Goal: Book appointment/travel/reservation

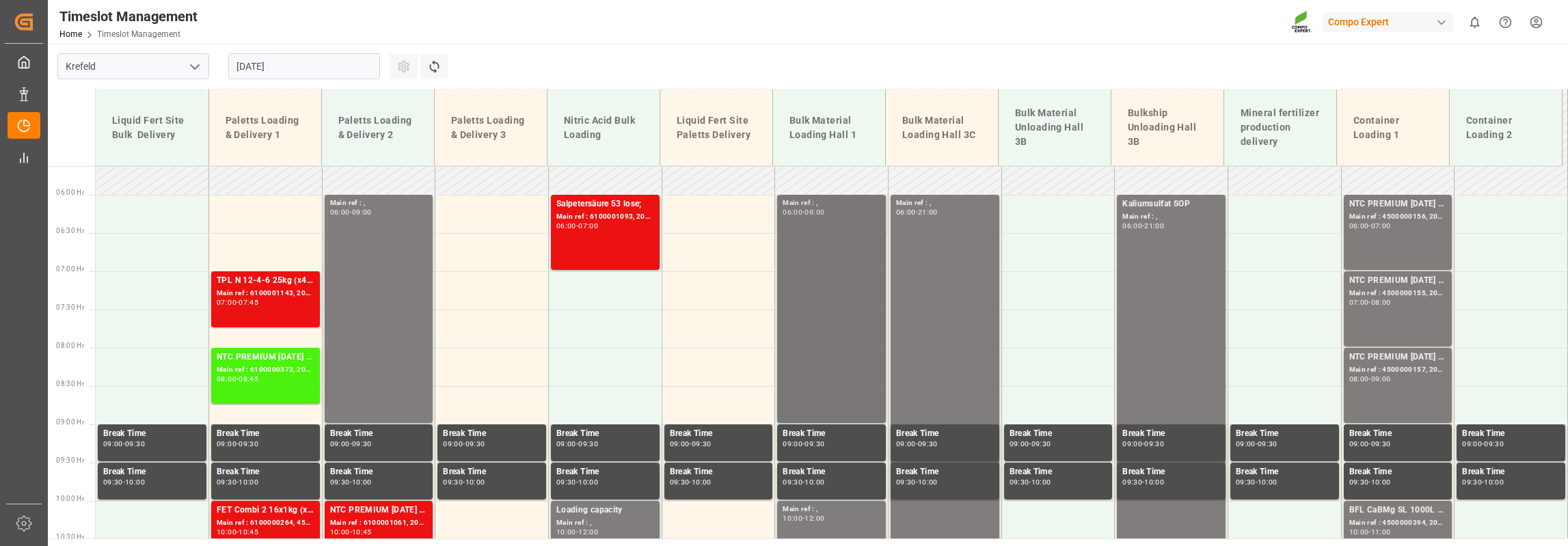
scroll to position [427, 0]
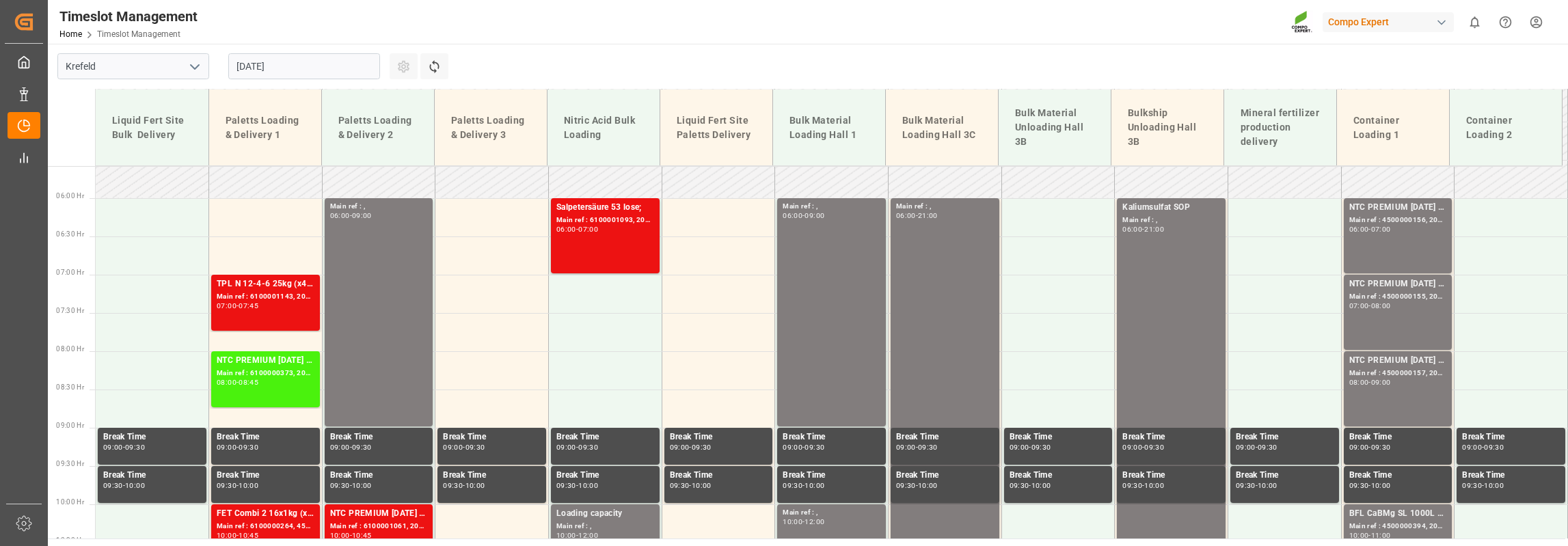
click at [266, 61] on input "[DATE]" at bounding box center [304, 66] width 151 height 26
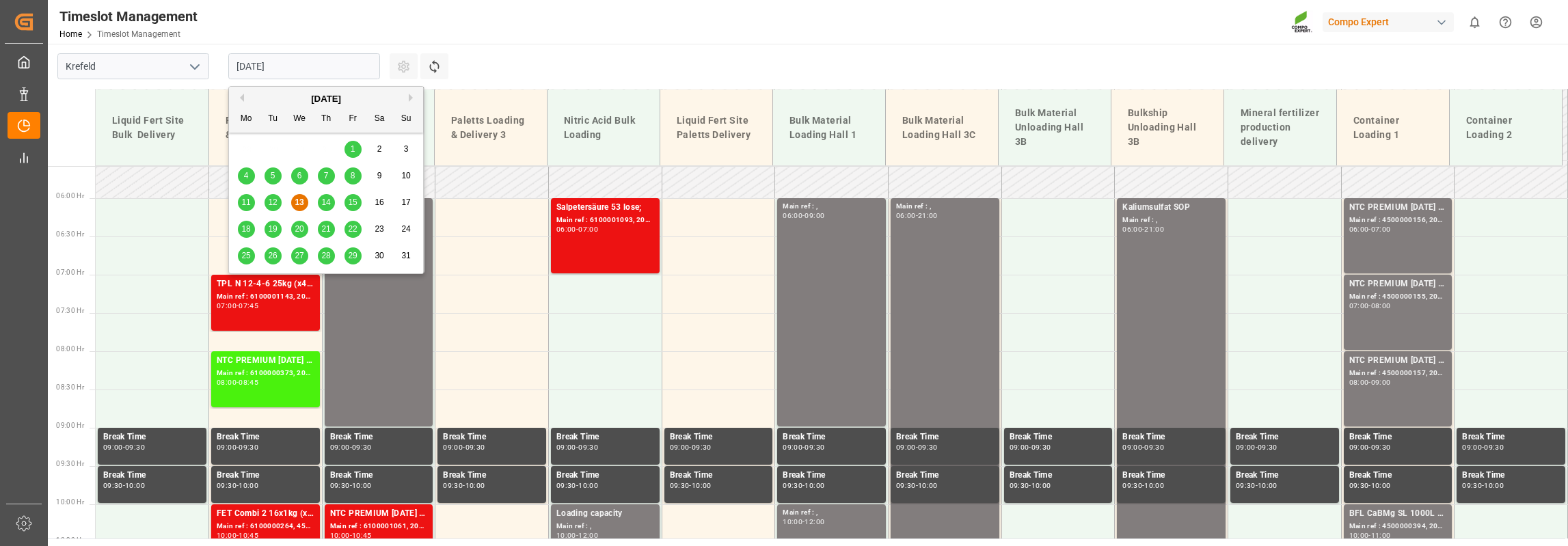
click at [252, 229] on div "18" at bounding box center [246, 229] width 17 height 17
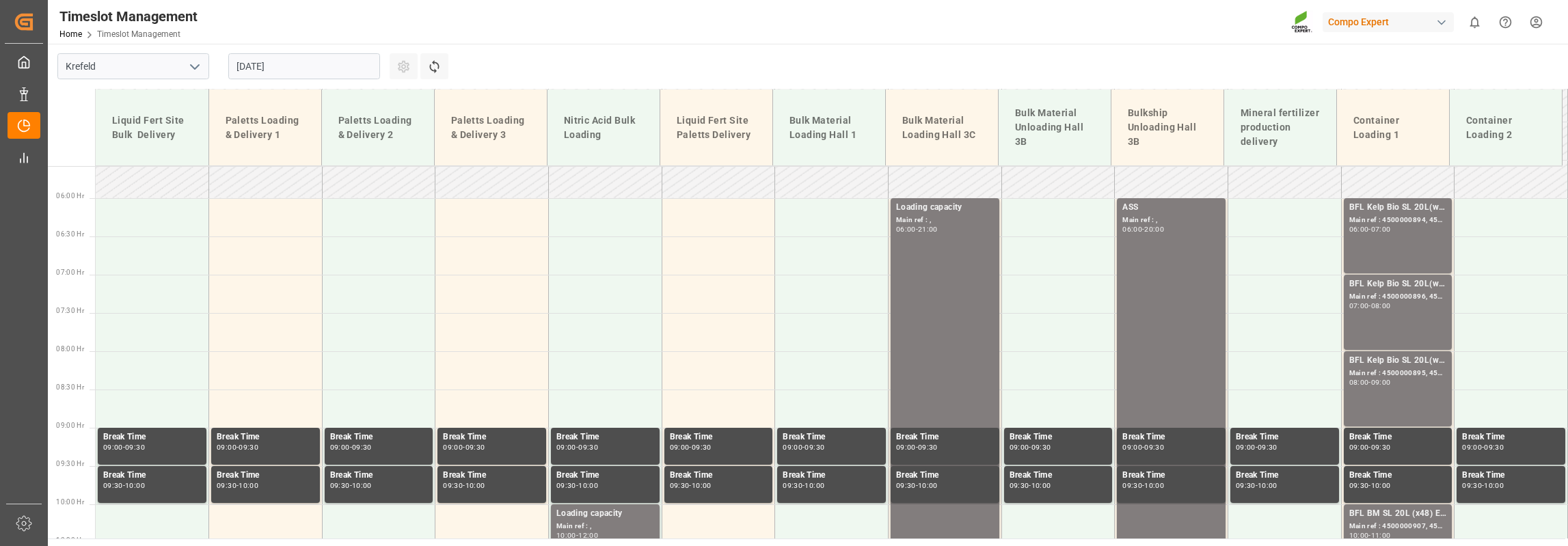
click at [276, 59] on input "[DATE]" at bounding box center [304, 66] width 151 height 26
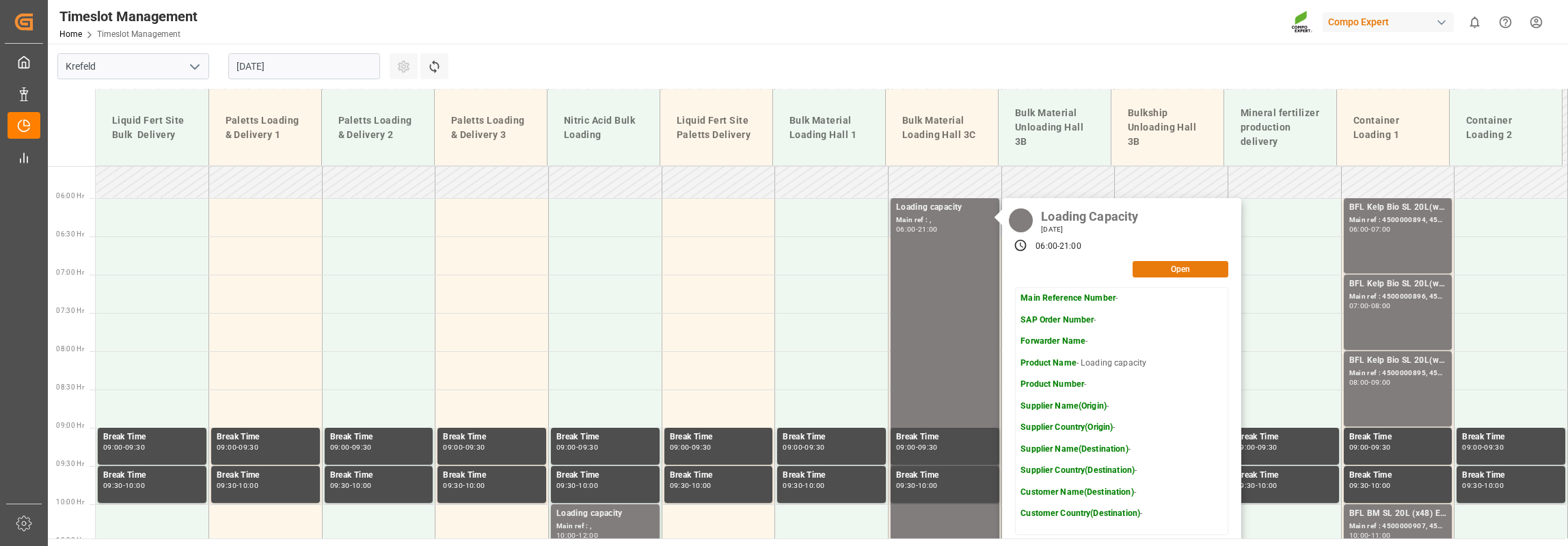
click at [1160, 265] on button "Open" at bounding box center [1181, 269] width 96 height 17
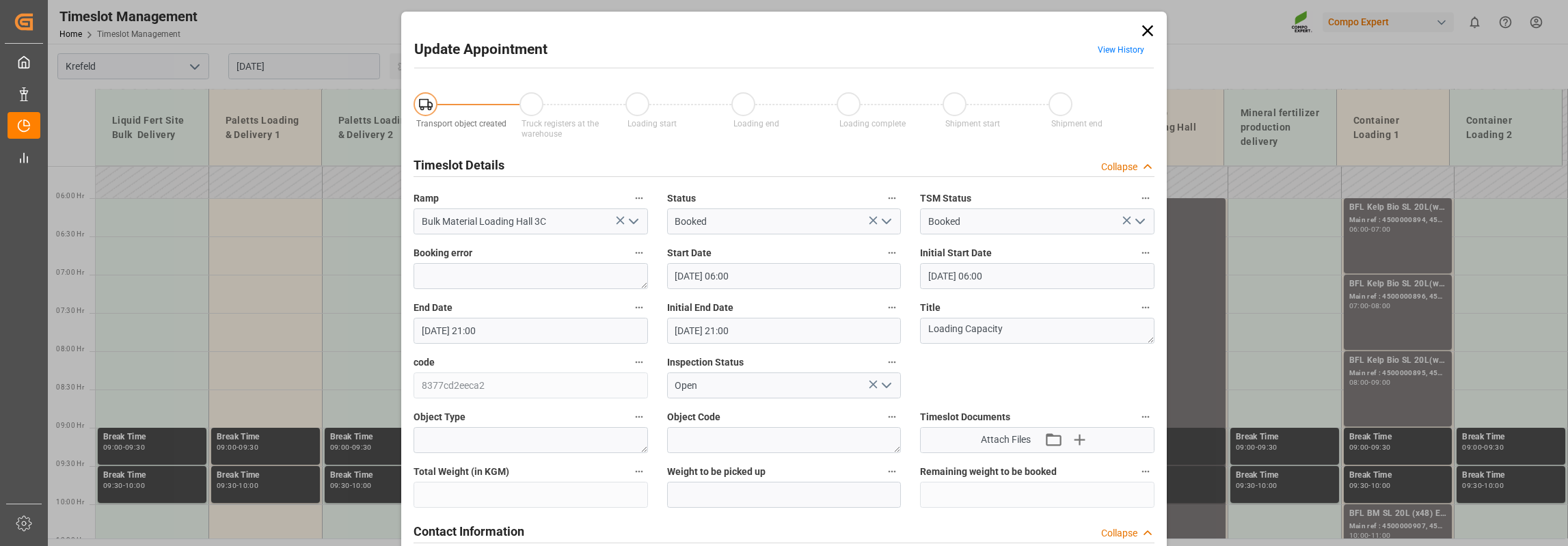
type input "[DATE] 06:00"
type input "[DATE] 21:00"
type input "[DATE] 06:31"
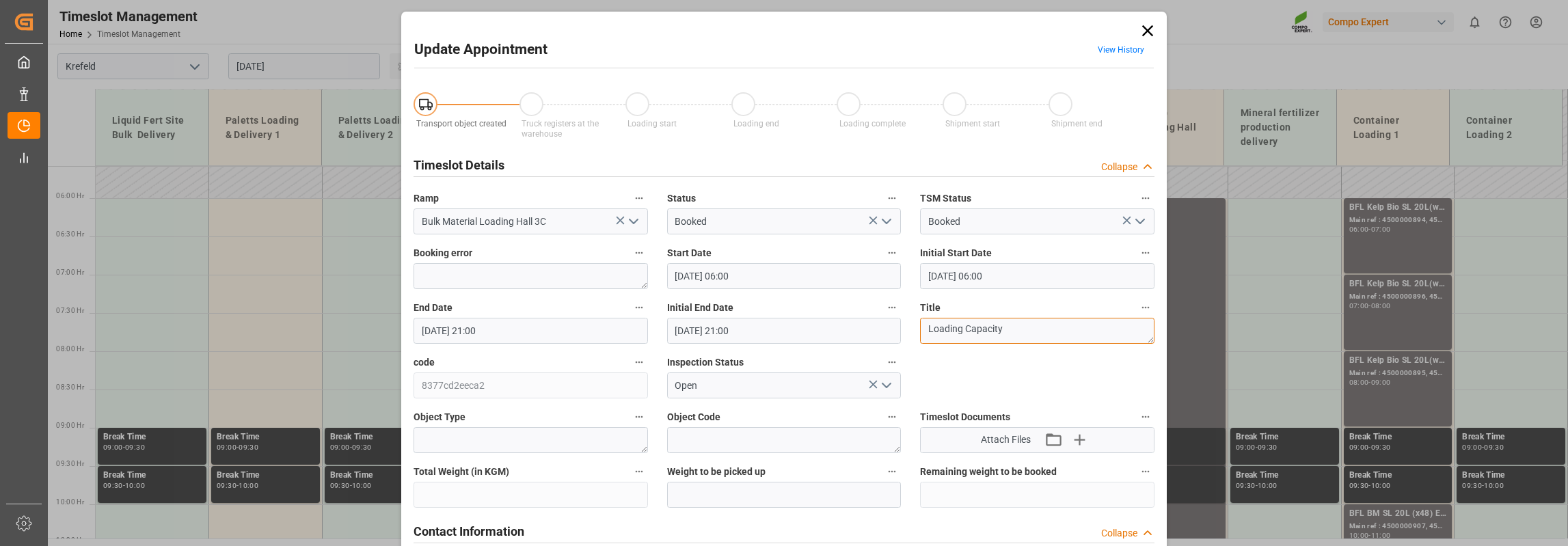
drag, startPoint x: 1018, startPoint y: 333, endPoint x: 906, endPoint y: 335, distance: 112.0
type textarea "S"
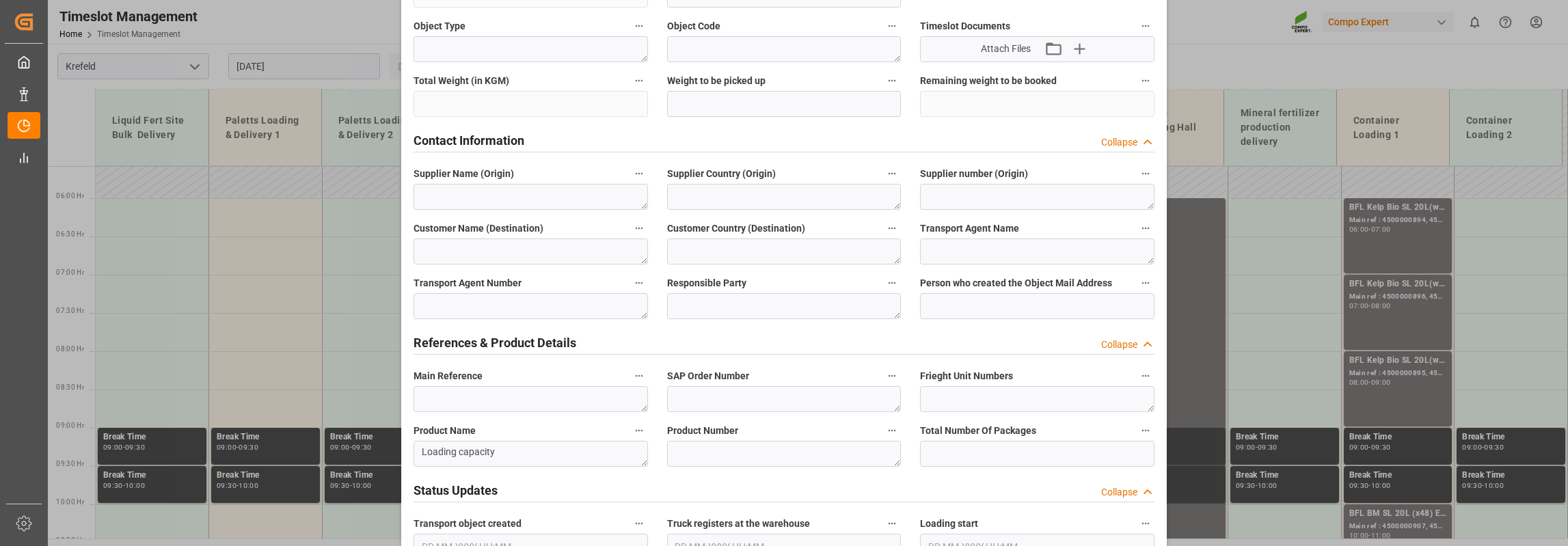
scroll to position [410, 0]
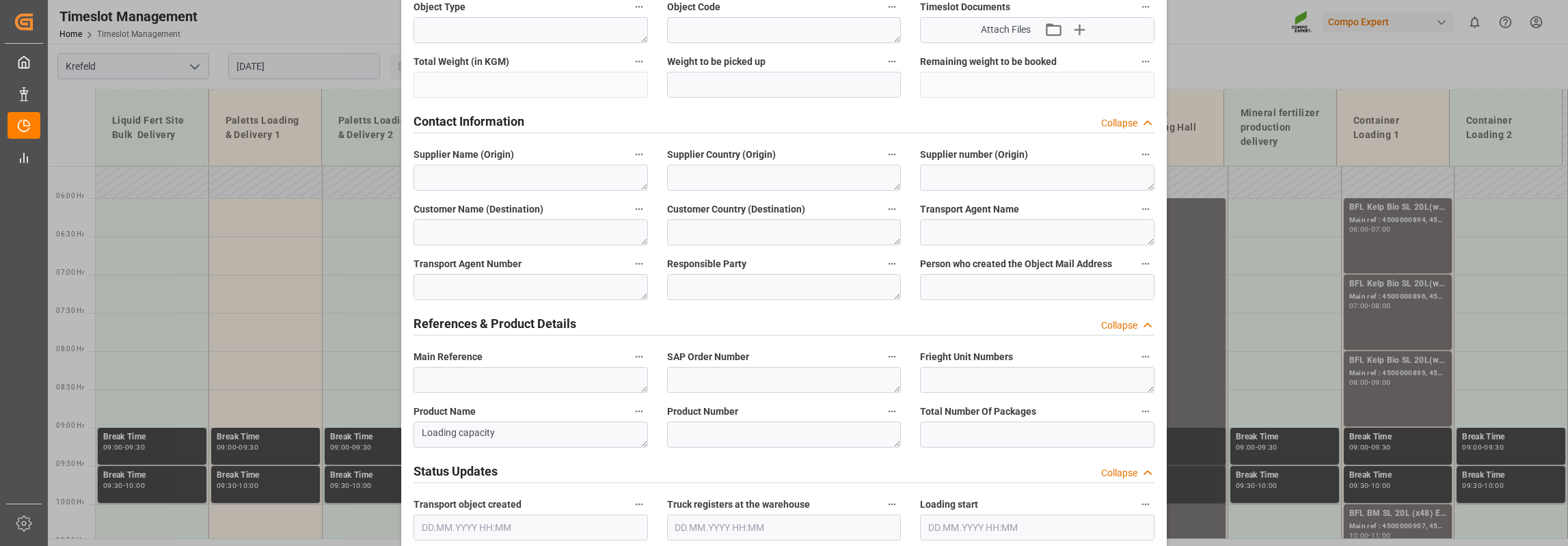
type textarea "Schiff Deinze BLK Classic"
drag, startPoint x: 514, startPoint y: 436, endPoint x: 400, endPoint y: 438, distance: 114.0
click at [401, 438] on div "Update Appointment View History Transport object created Truck registers at the…" at bounding box center [784, 539] width 765 height 1876
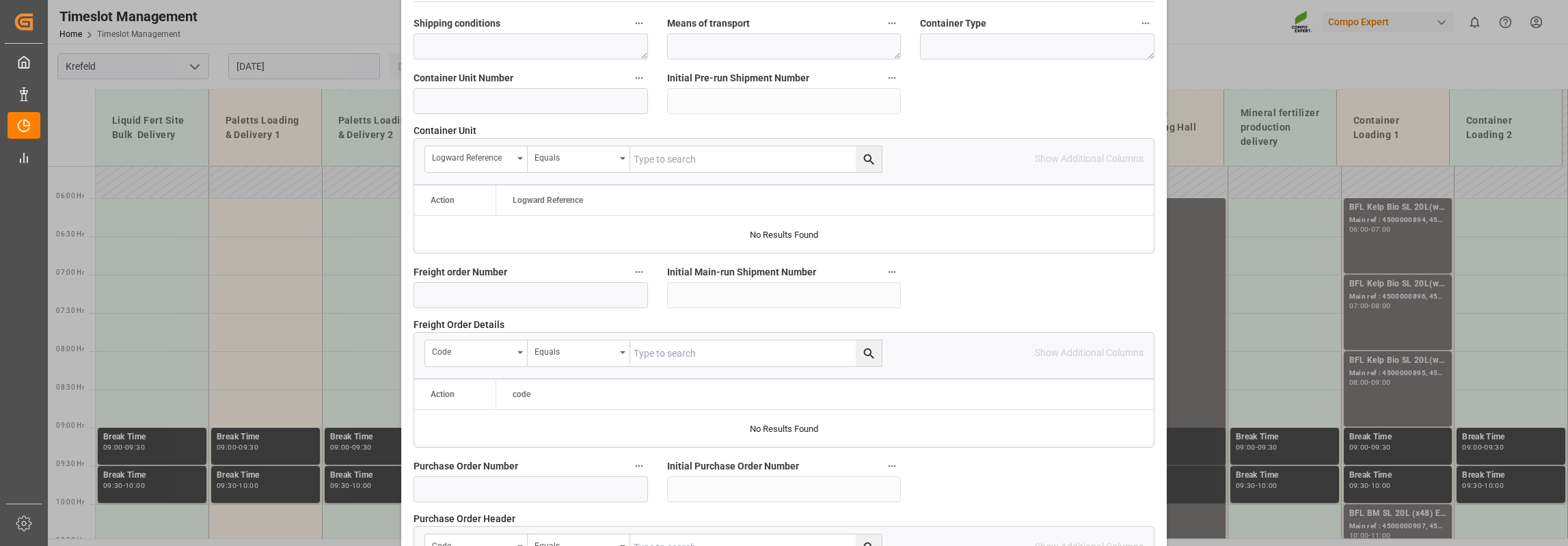
scroll to position [1348, 0]
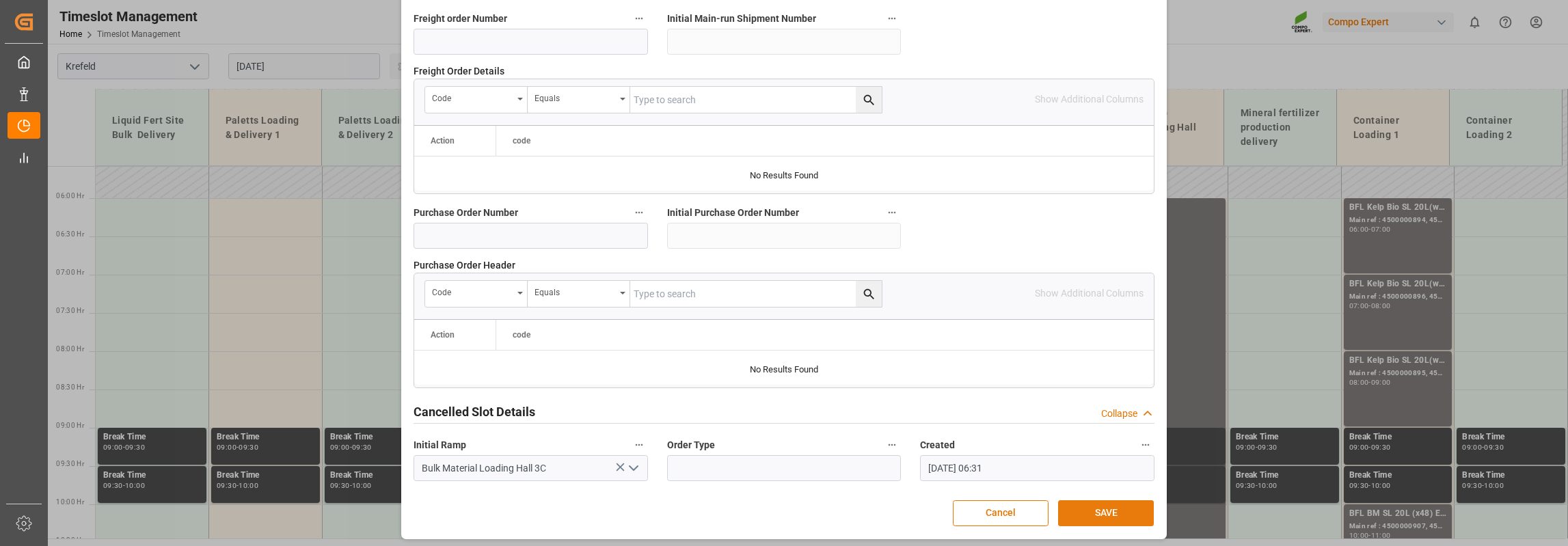
type textarea "BLK Classic"
click at [1097, 509] on button "SAVE" at bounding box center [1107, 514] width 96 height 26
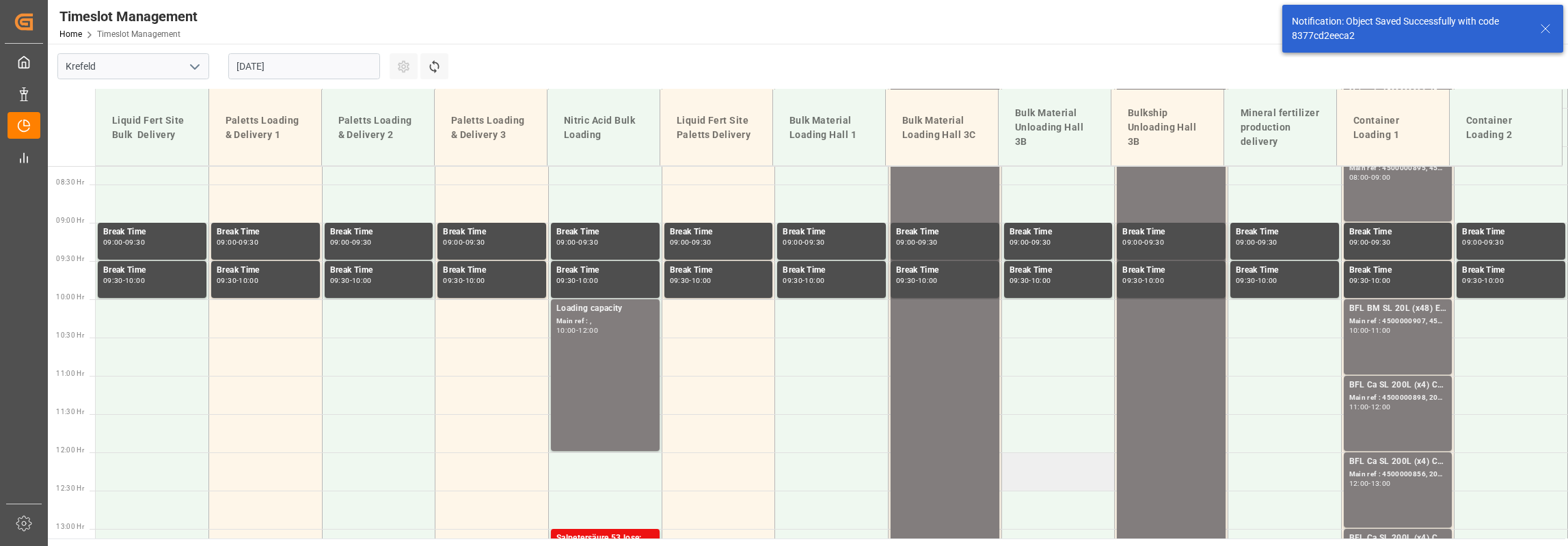
scroll to position [358, 0]
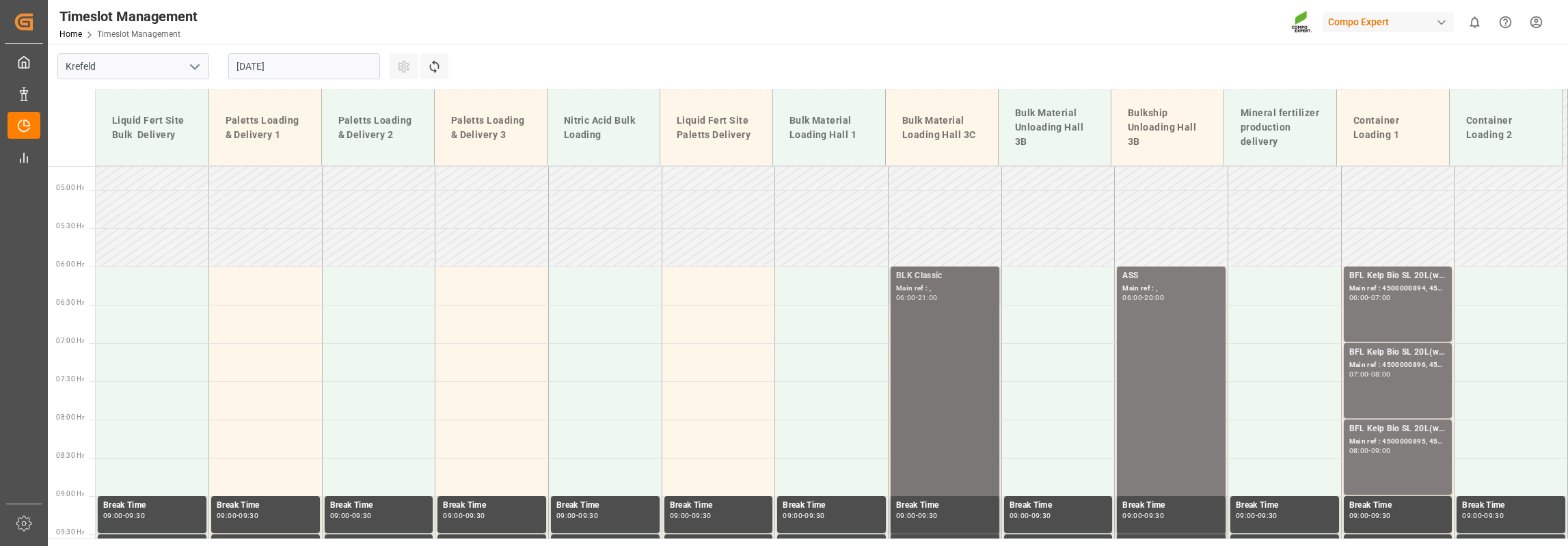
click at [296, 68] on input "[DATE]" at bounding box center [304, 66] width 151 height 26
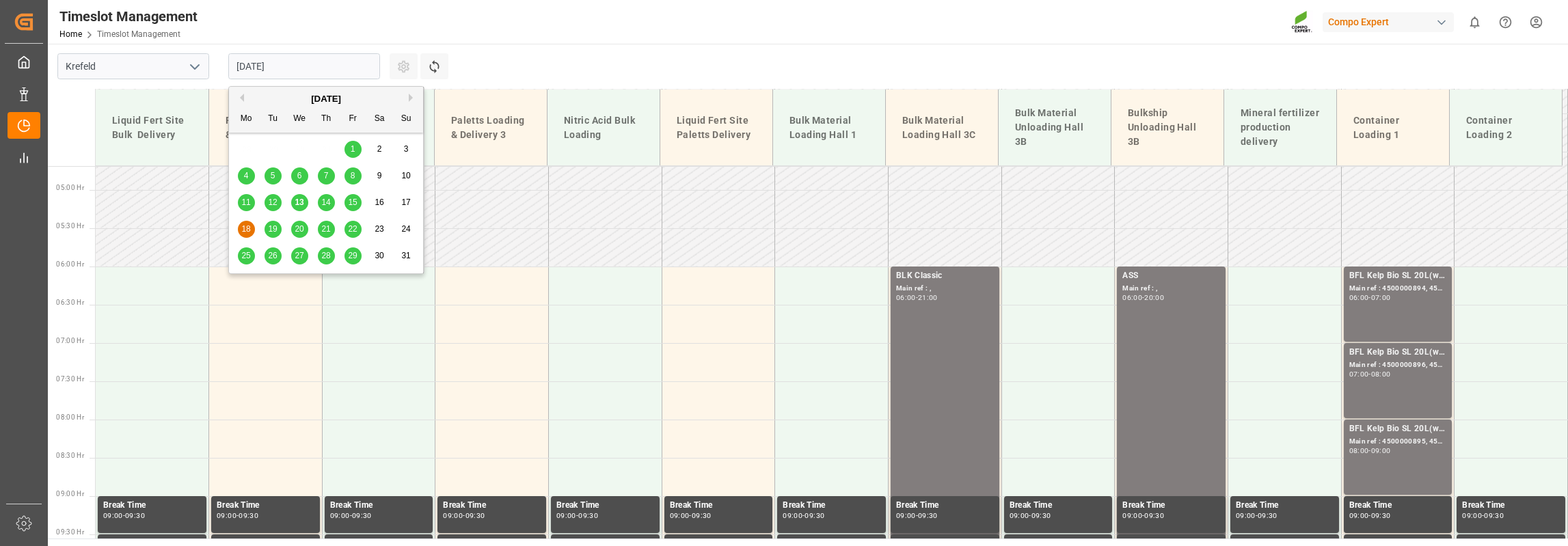
click at [271, 222] on div "19" at bounding box center [273, 229] width 17 height 17
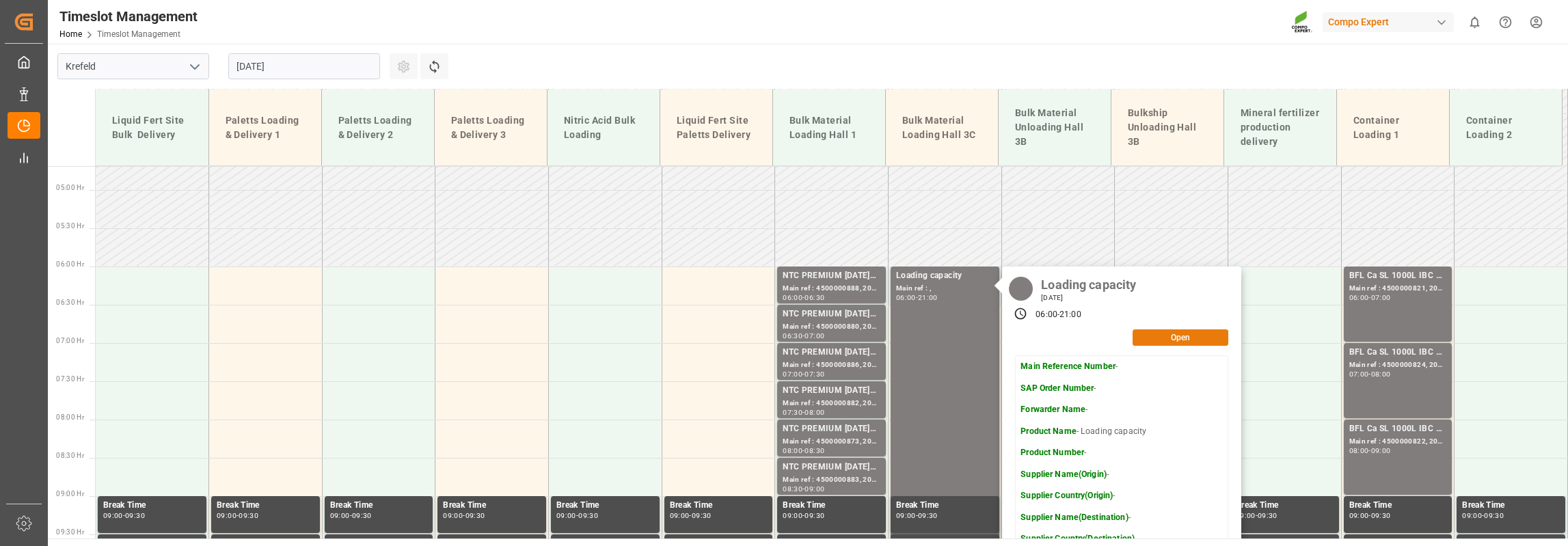
click at [1160, 336] on button "Open" at bounding box center [1181, 337] width 96 height 17
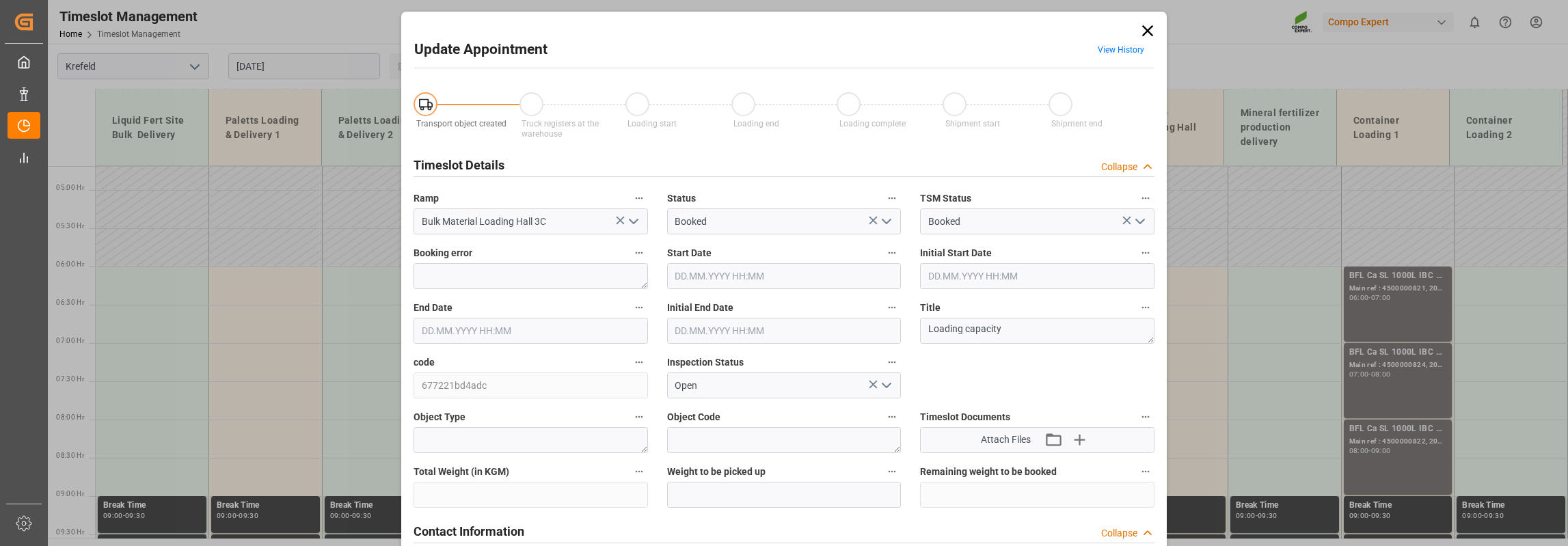
type input "[DATE] 06:00"
type input "[DATE] 21:00"
type input "[DATE] 06:32"
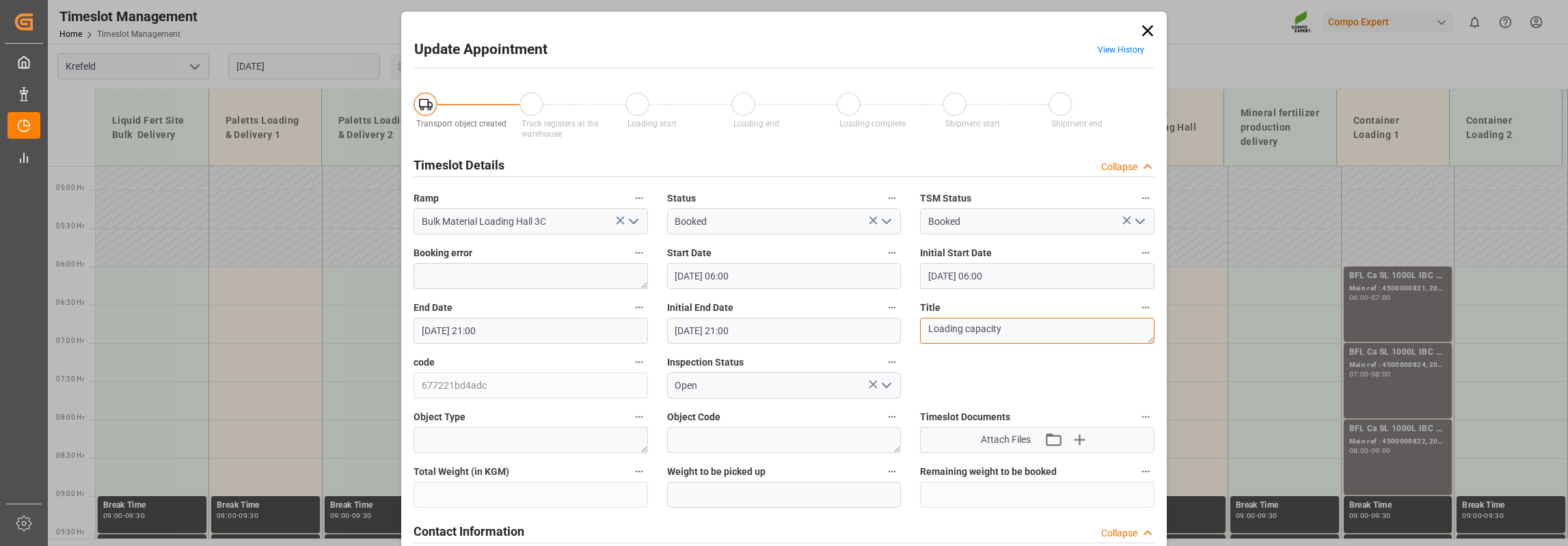
click at [947, 329] on textarea "Loading capacity" at bounding box center [1037, 331] width 234 height 26
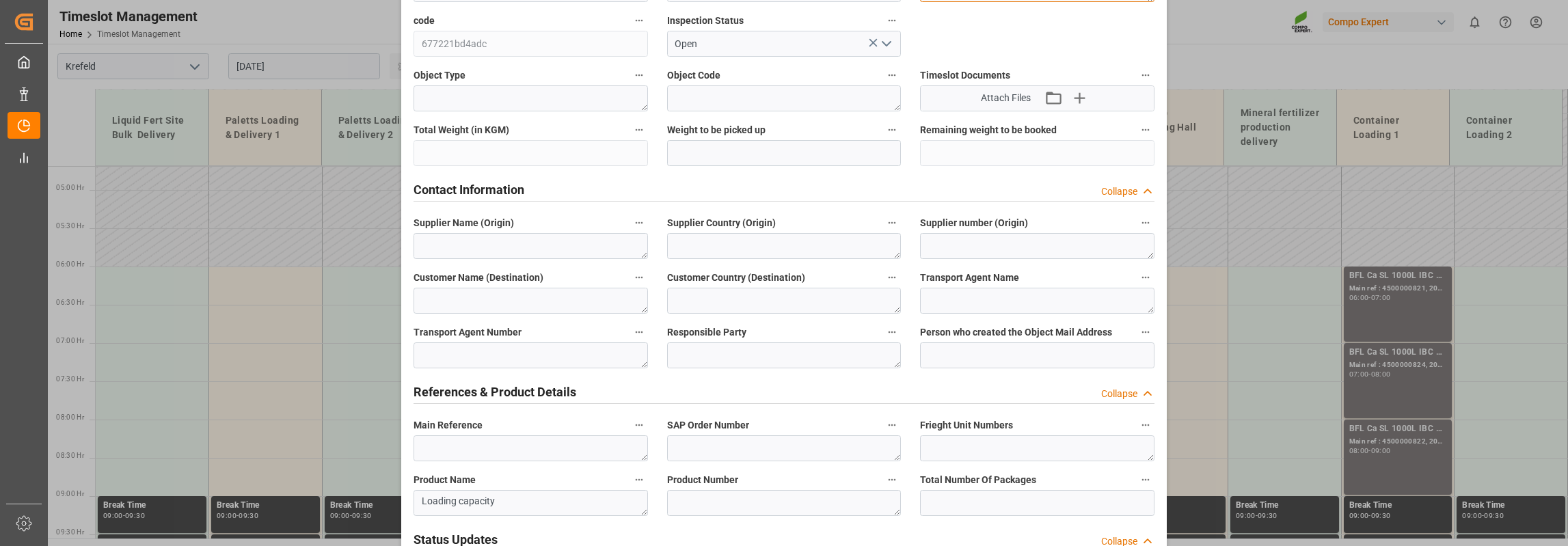
scroll to position [479, 0]
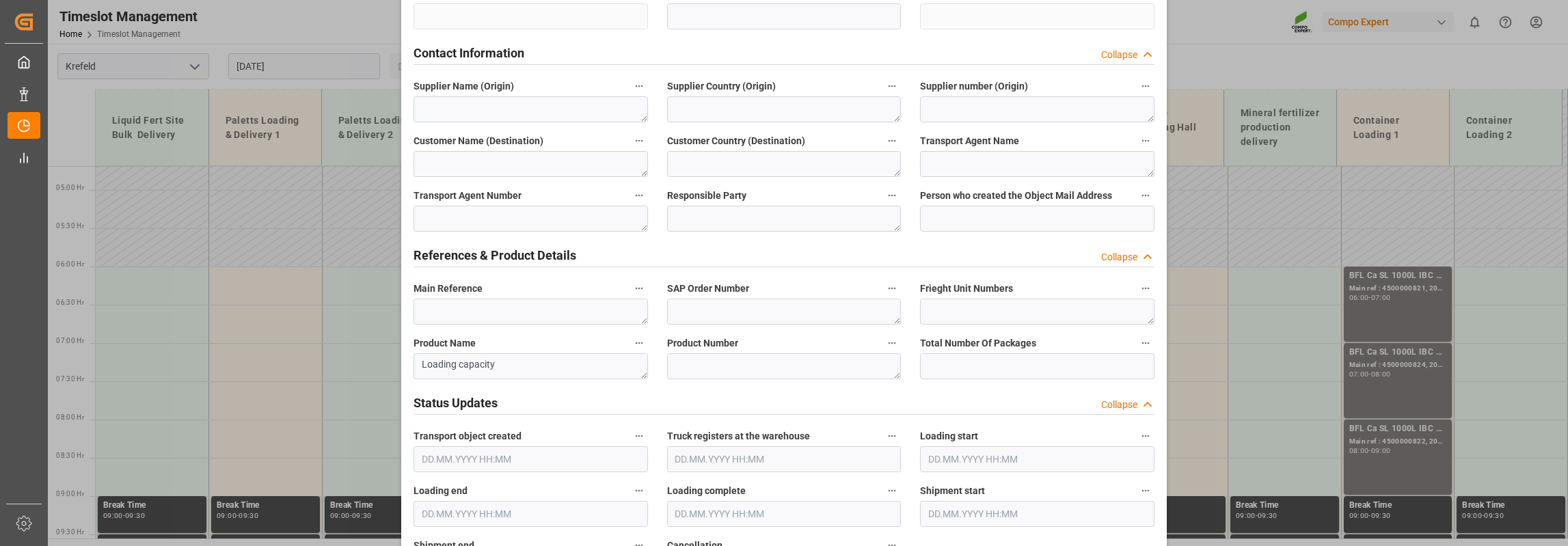
type textarea "Schiff Deinze BLK Classic + Suprem"
drag, startPoint x: 421, startPoint y: 377, endPoint x: 359, endPoint y: 381, distance: 62.1
click at [359, 381] on div "Update Appointment View History Transport object created Truck registers at the…" at bounding box center [784, 273] width 1568 height 546
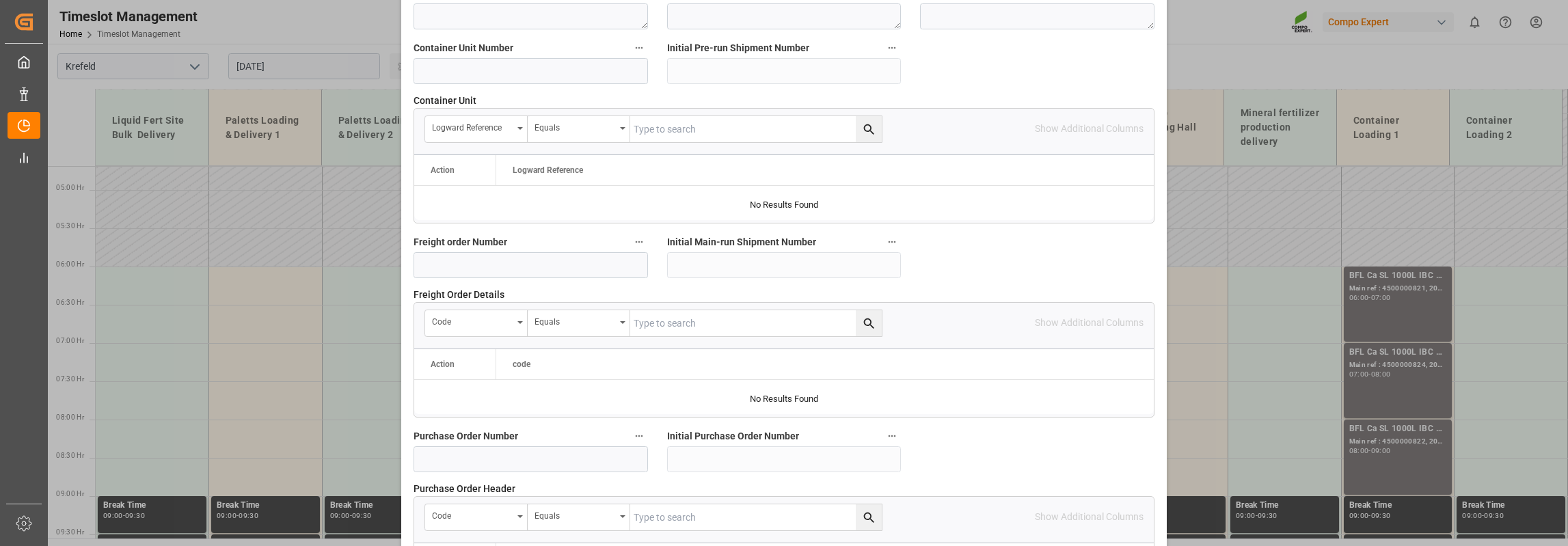
scroll to position [1348, 0]
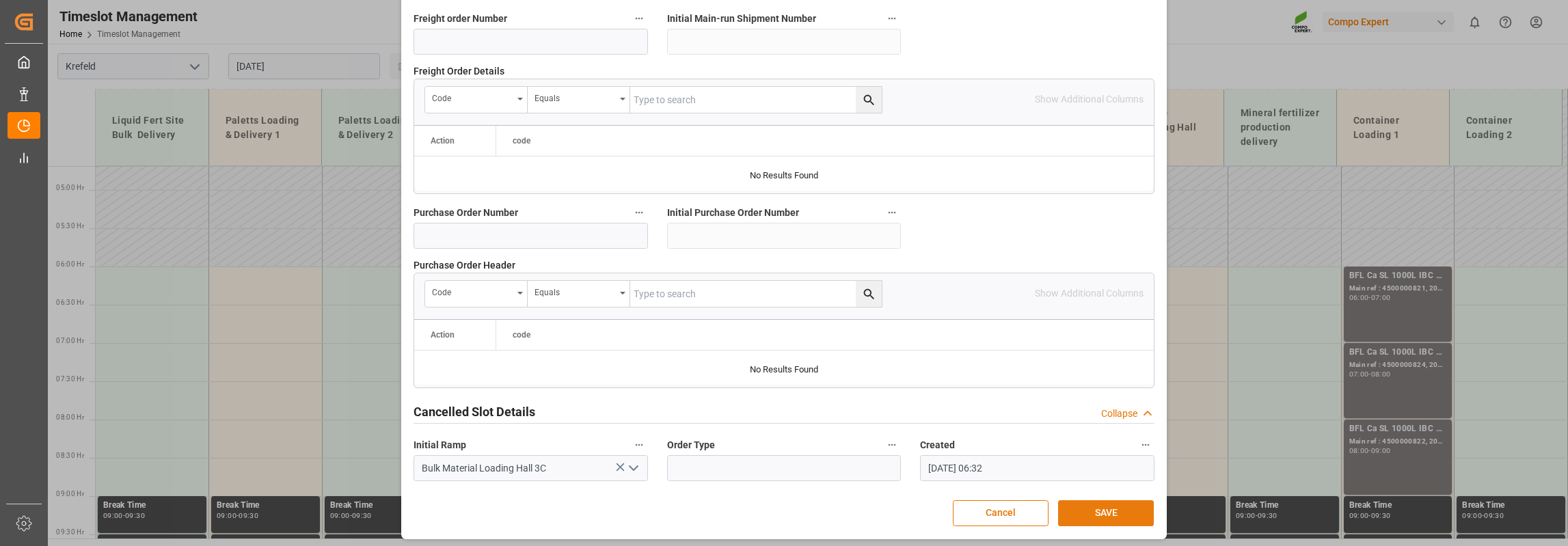
type textarea "BLK Classic + BLK Suprem"
click at [1106, 508] on button "SAVE" at bounding box center [1107, 514] width 96 height 26
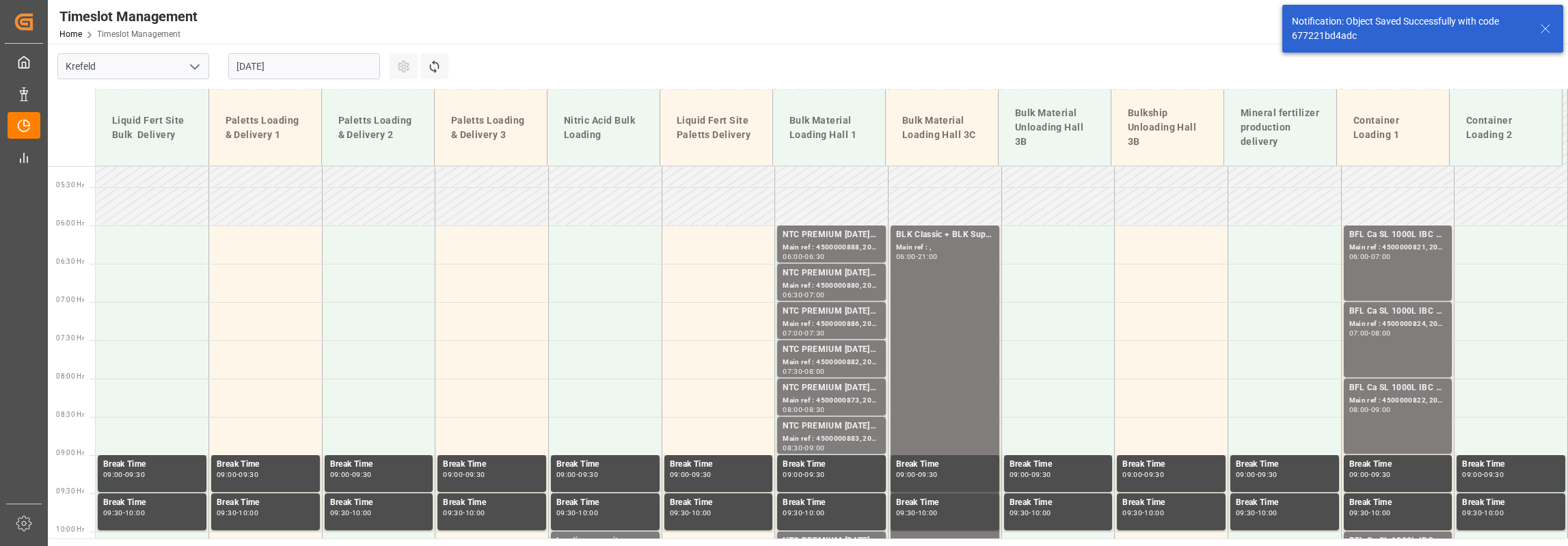
scroll to position [402, 0]
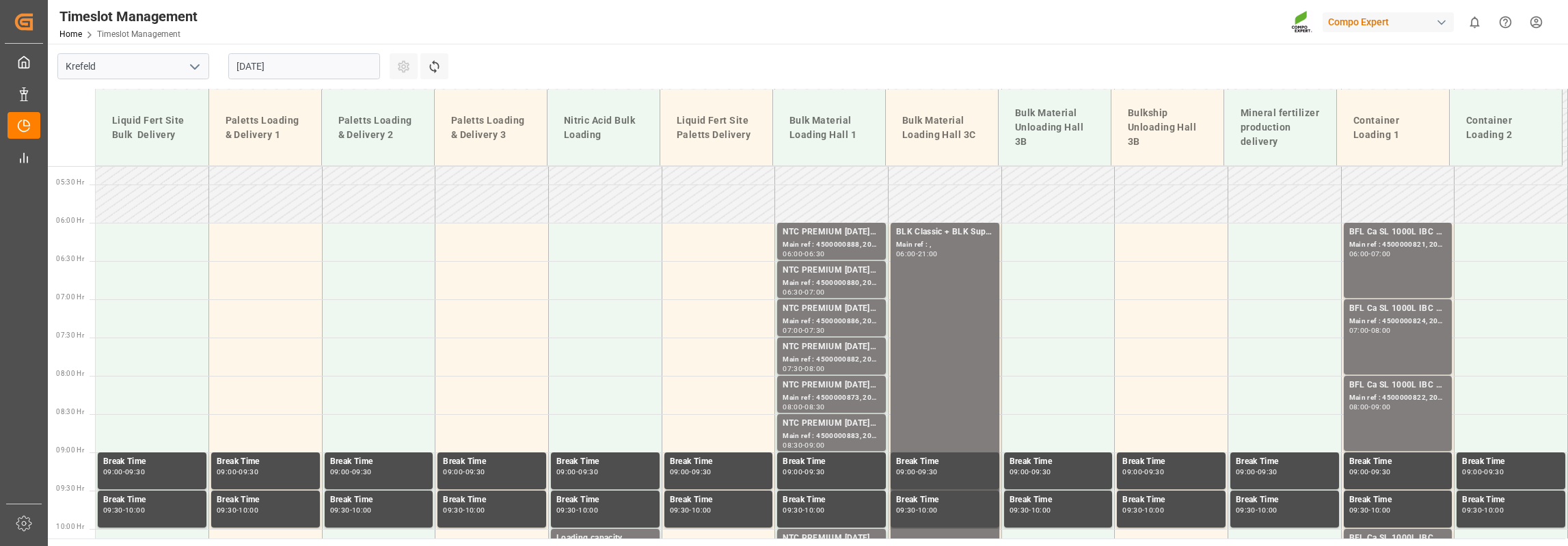
click at [339, 57] on input "[DATE]" at bounding box center [304, 66] width 151 height 26
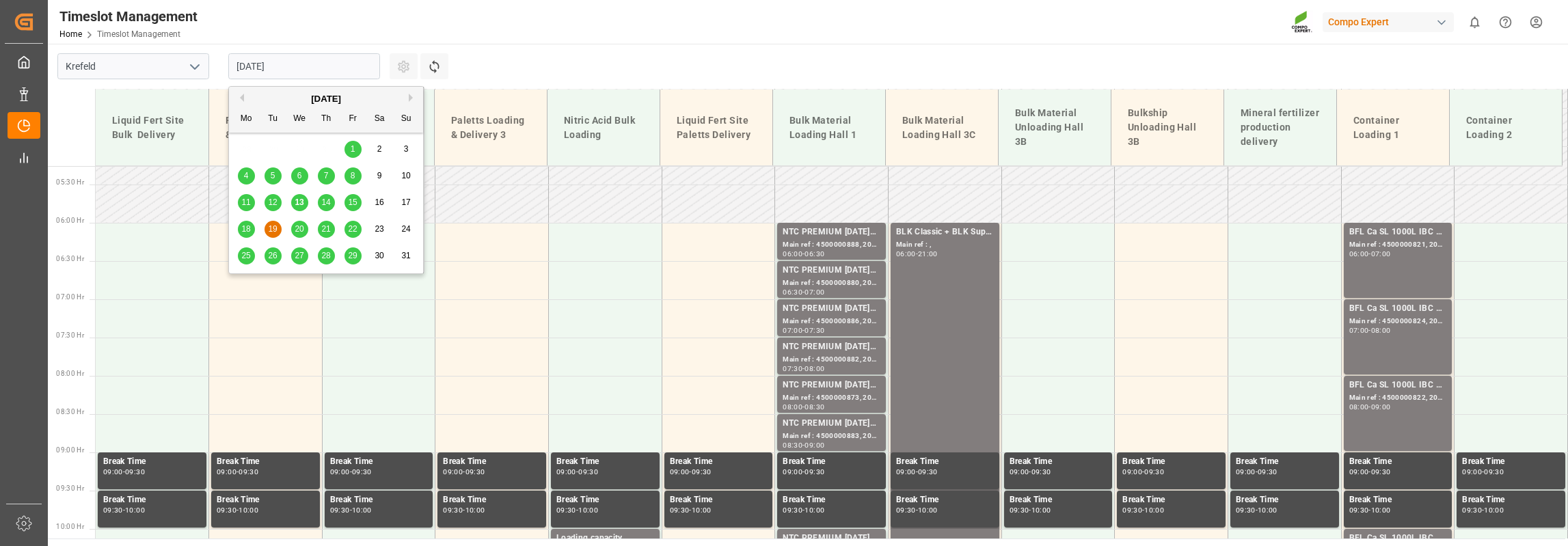
click at [304, 199] on div "13" at bounding box center [299, 203] width 17 height 17
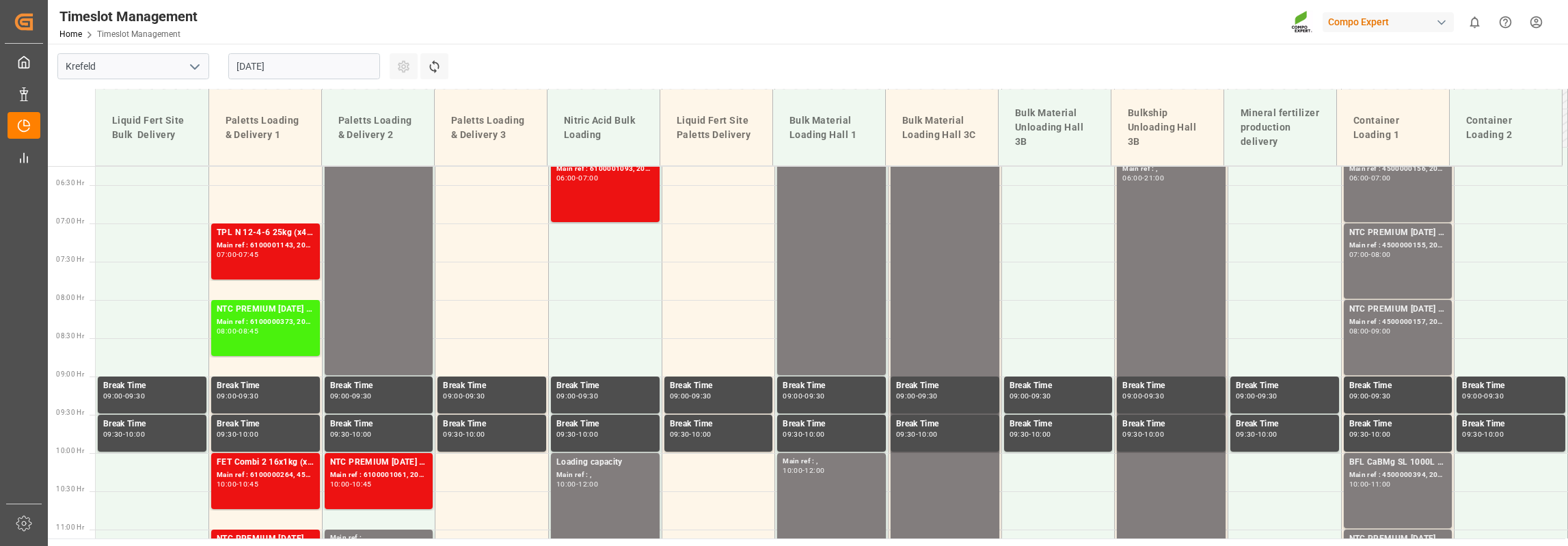
scroll to position [367, 0]
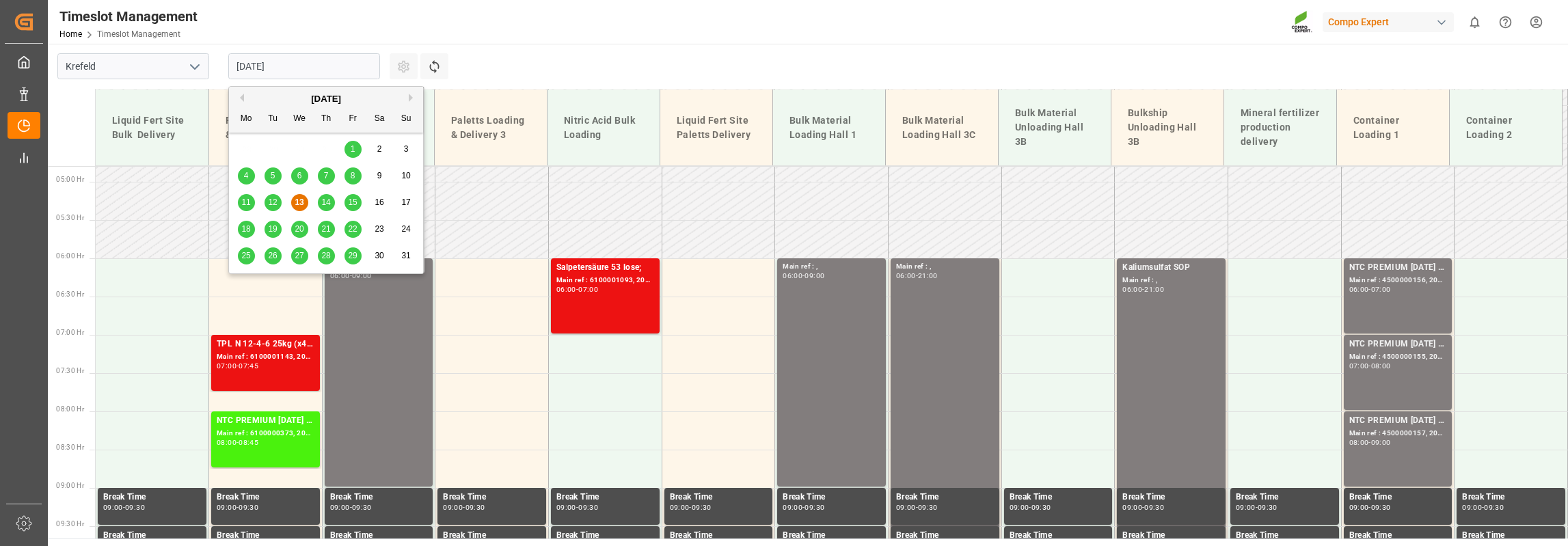
click at [335, 57] on input "[DATE]" at bounding box center [304, 66] width 151 height 26
click at [328, 200] on span "14" at bounding box center [326, 202] width 9 height 10
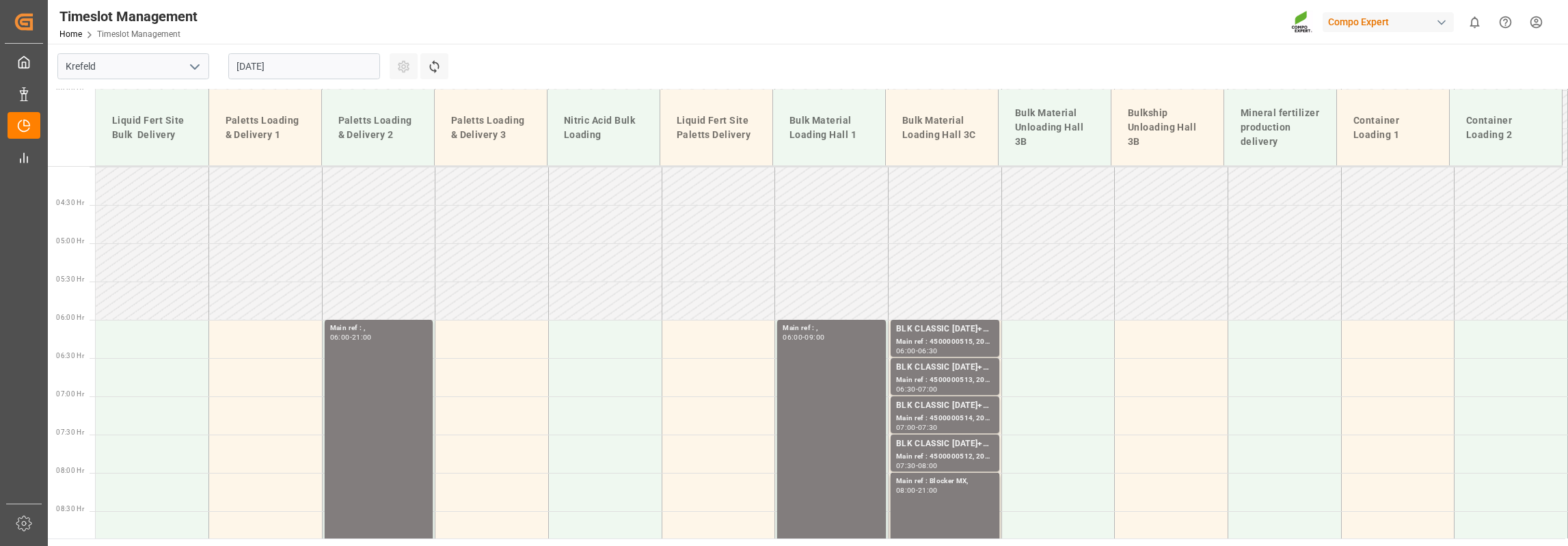
scroll to position [161, 0]
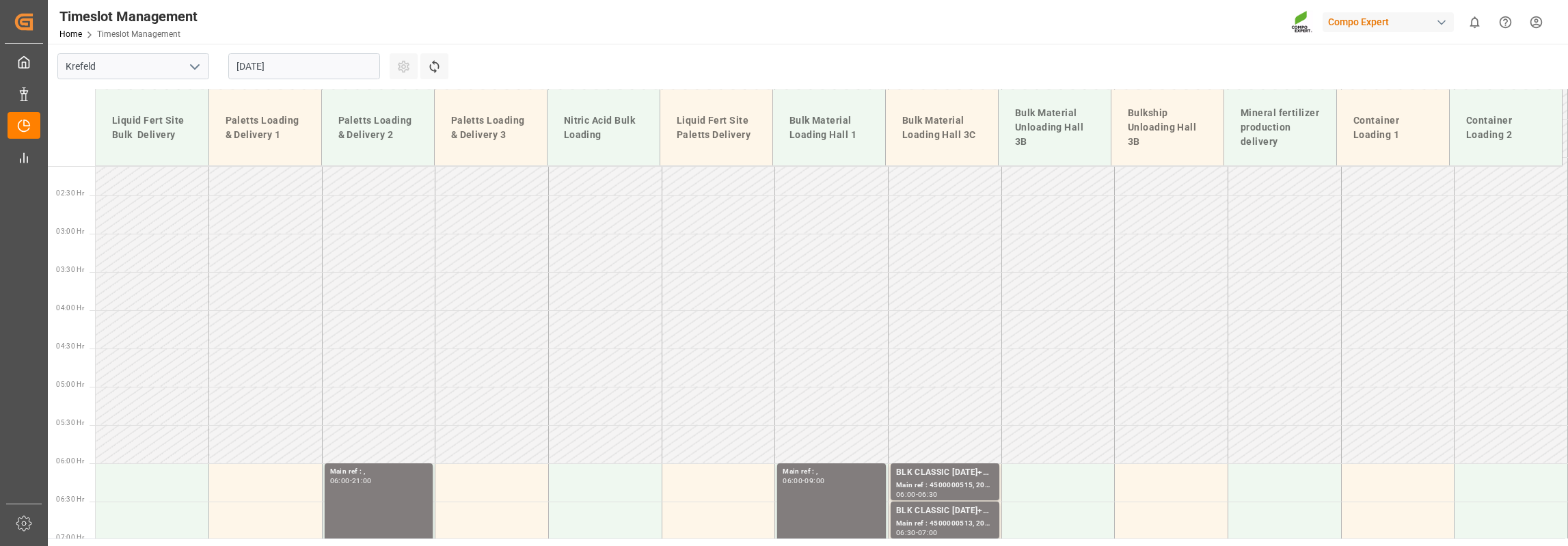
click at [291, 71] on input "[DATE]" at bounding box center [304, 66] width 151 height 26
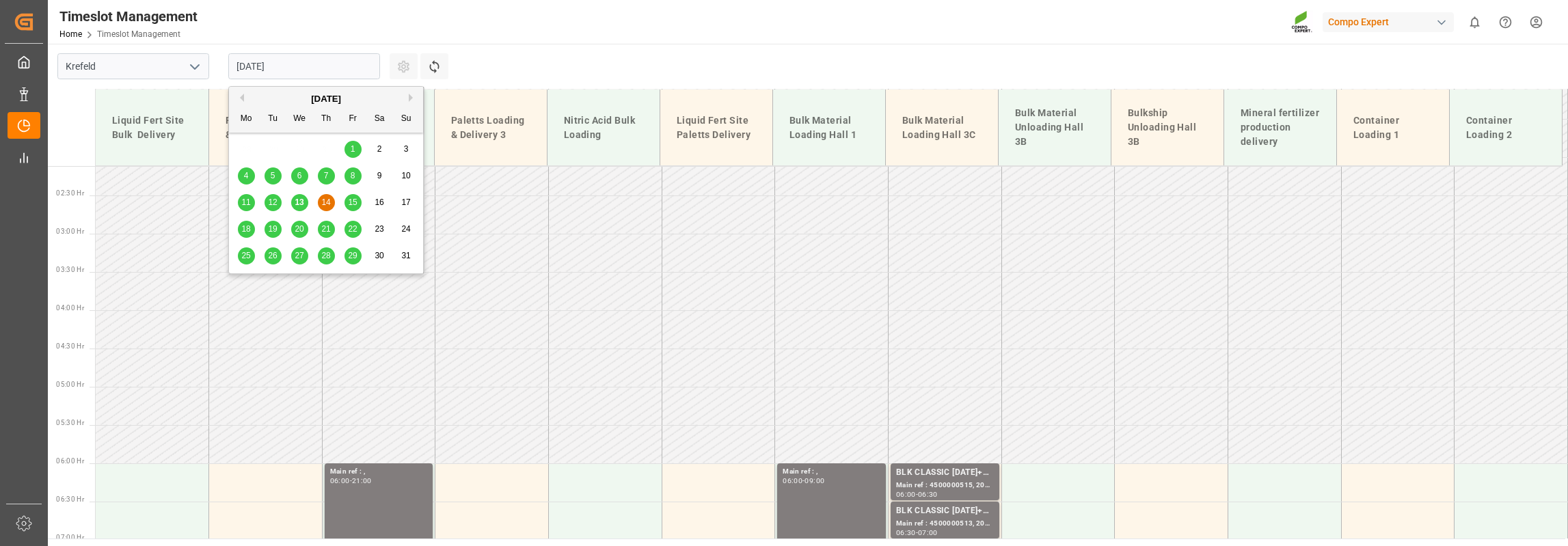
click at [303, 206] on span "13" at bounding box center [299, 202] width 9 height 10
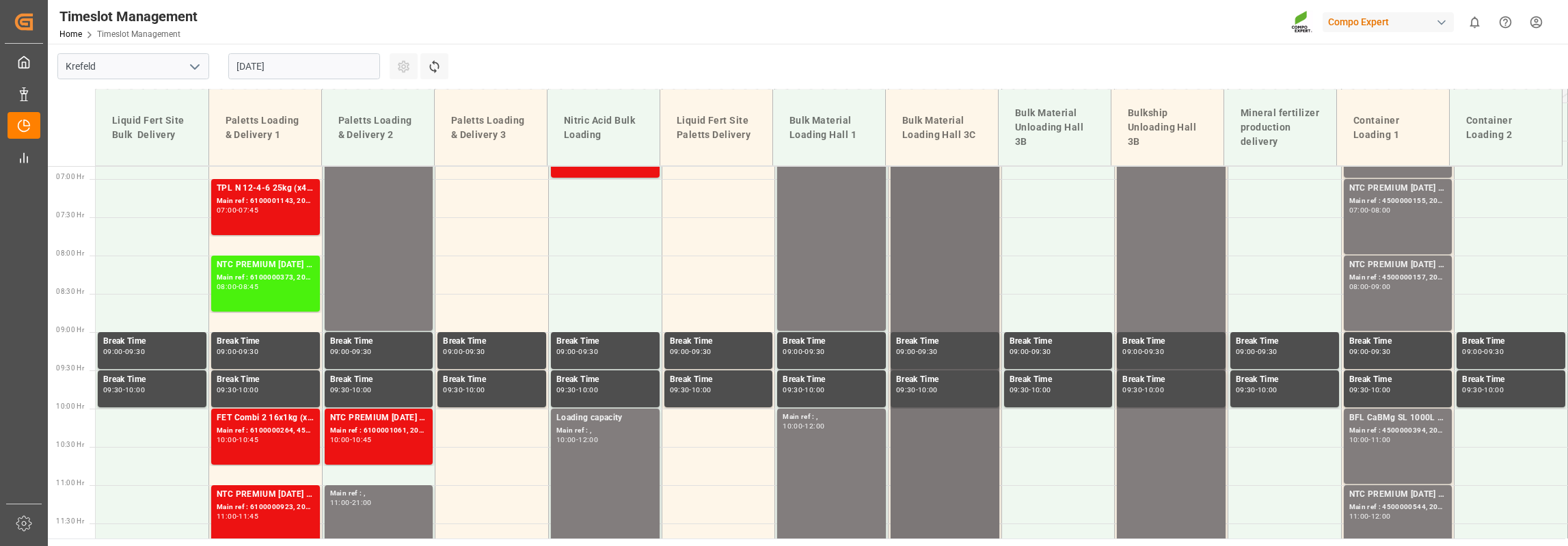
scroll to position [367, 0]
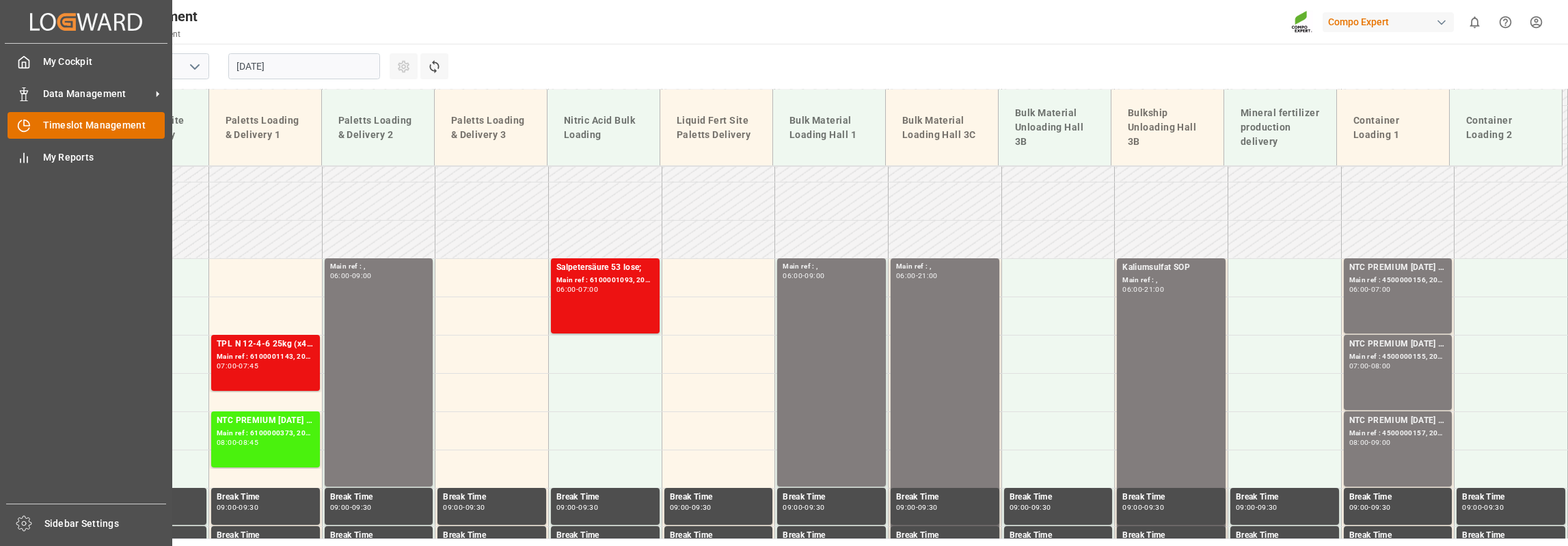
click at [67, 124] on span "Timeslot Management" at bounding box center [104, 125] width 123 height 14
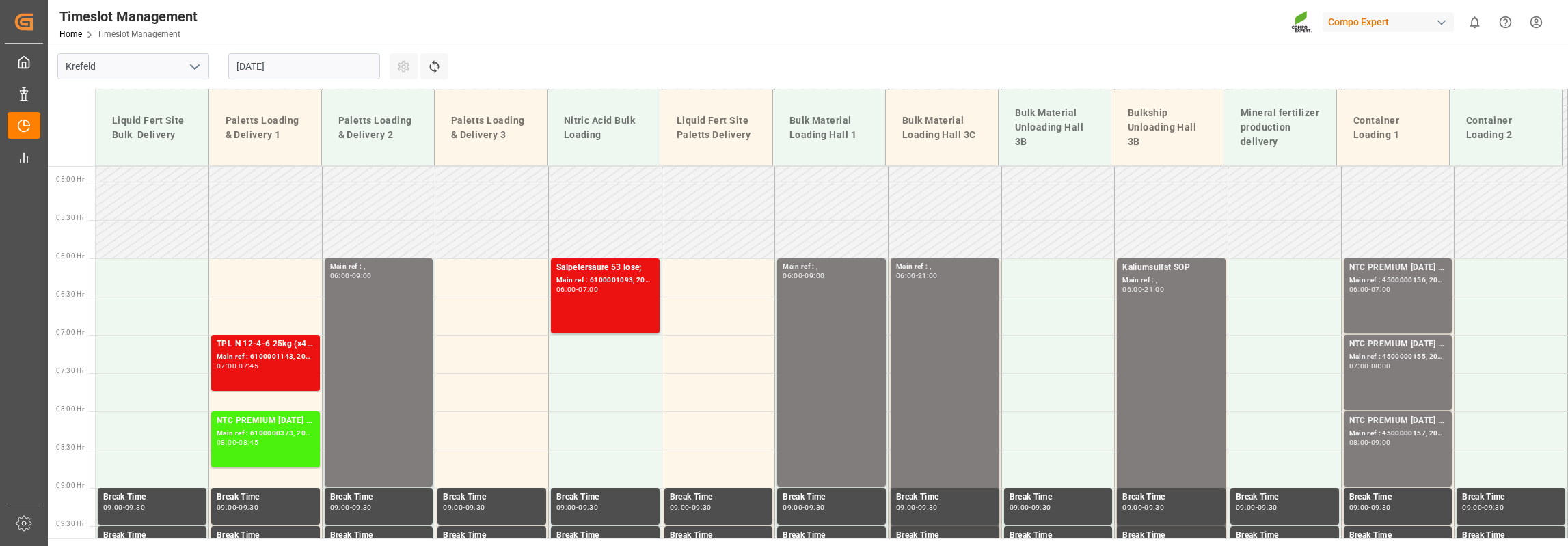
click at [323, 64] on input "[DATE]" at bounding box center [304, 66] width 151 height 26
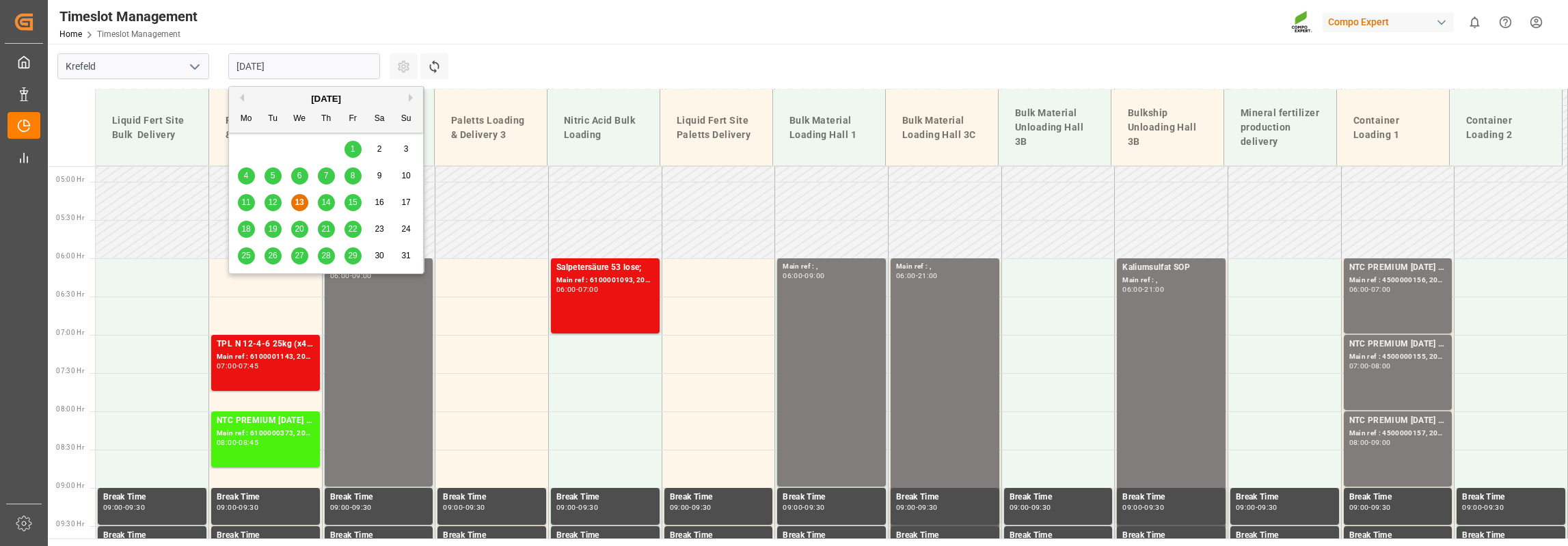
click at [272, 232] on span "19" at bounding box center [273, 229] width 9 height 10
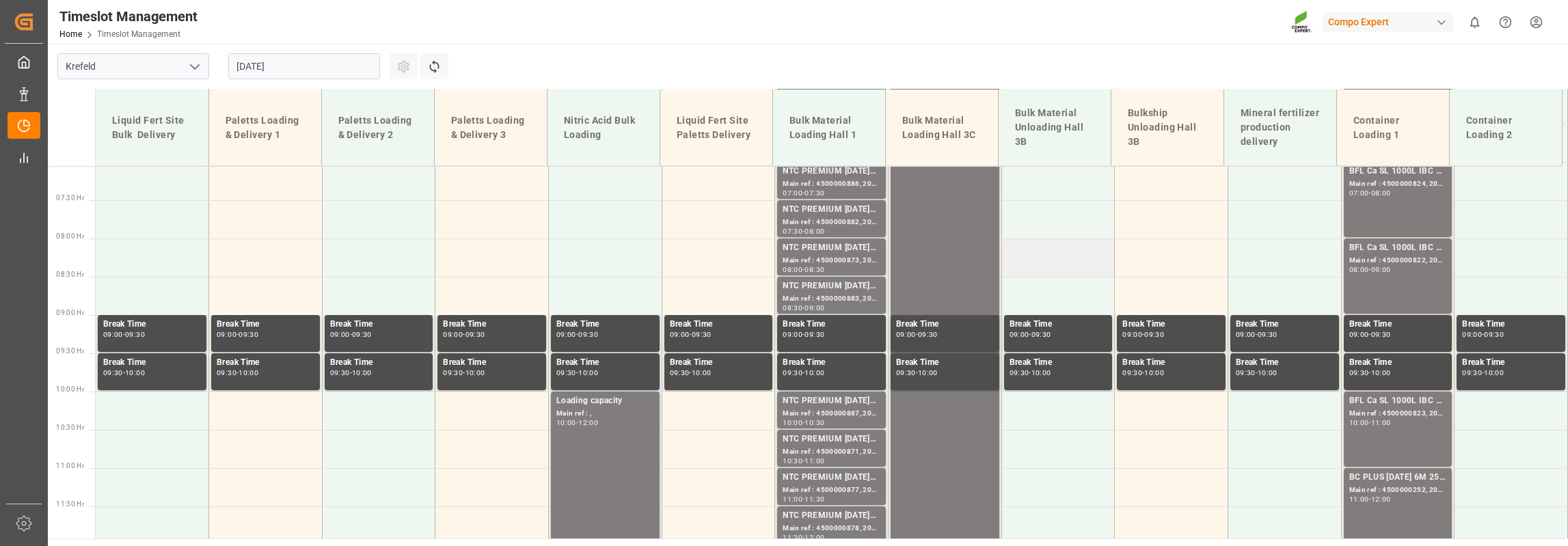
scroll to position [367, 0]
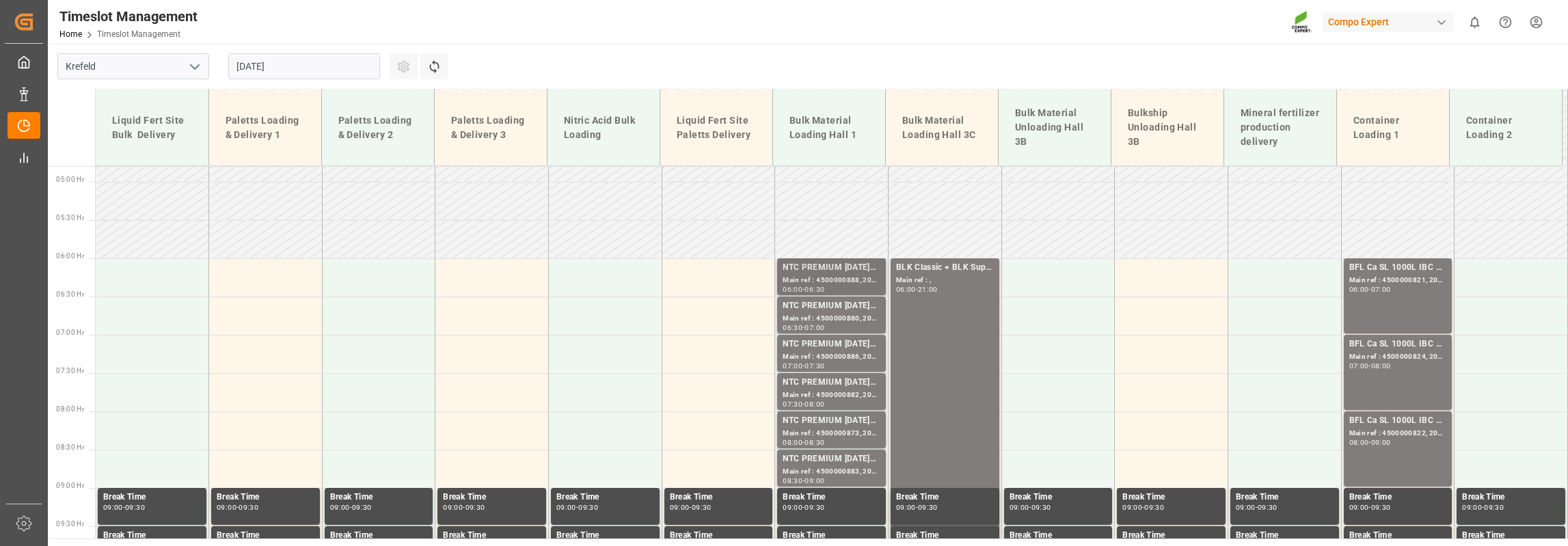
click at [836, 273] on div "NTC PREMIUM [DATE]+3+TE BULK;" at bounding box center [831, 268] width 98 height 14
click at [811, 273] on div "NTC PREMIUM [DATE]+3+TE BULK;" at bounding box center [831, 268] width 98 height 14
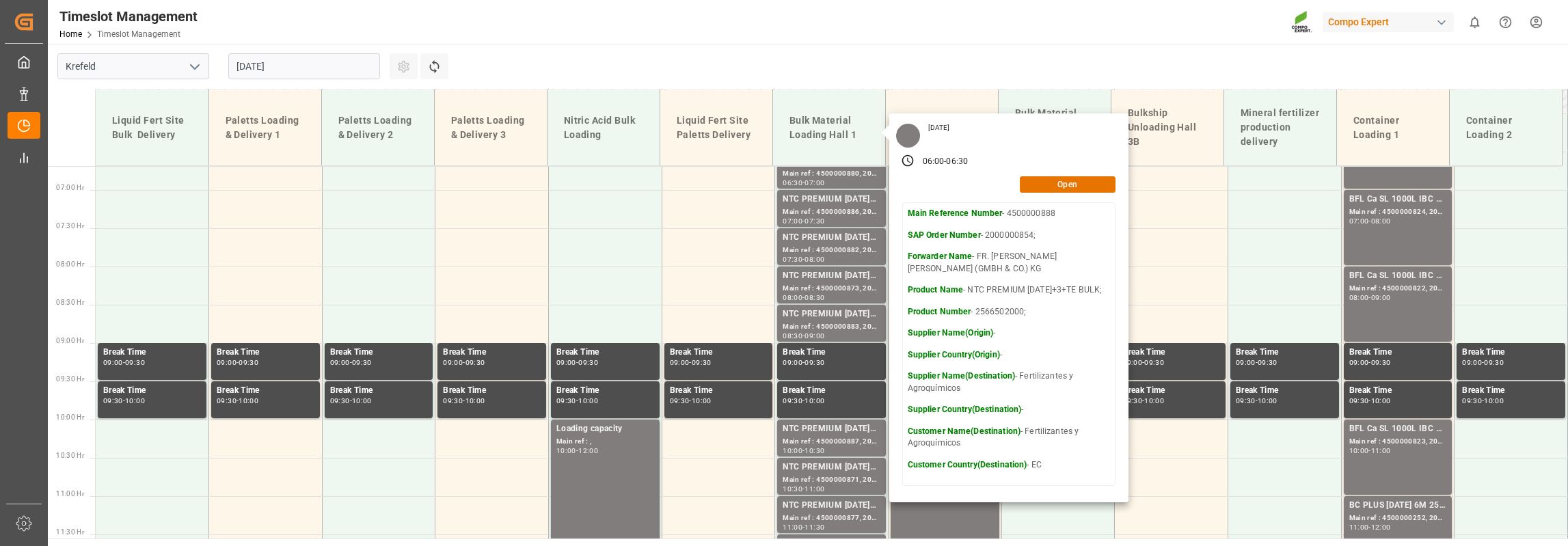
scroll to position [571, 0]
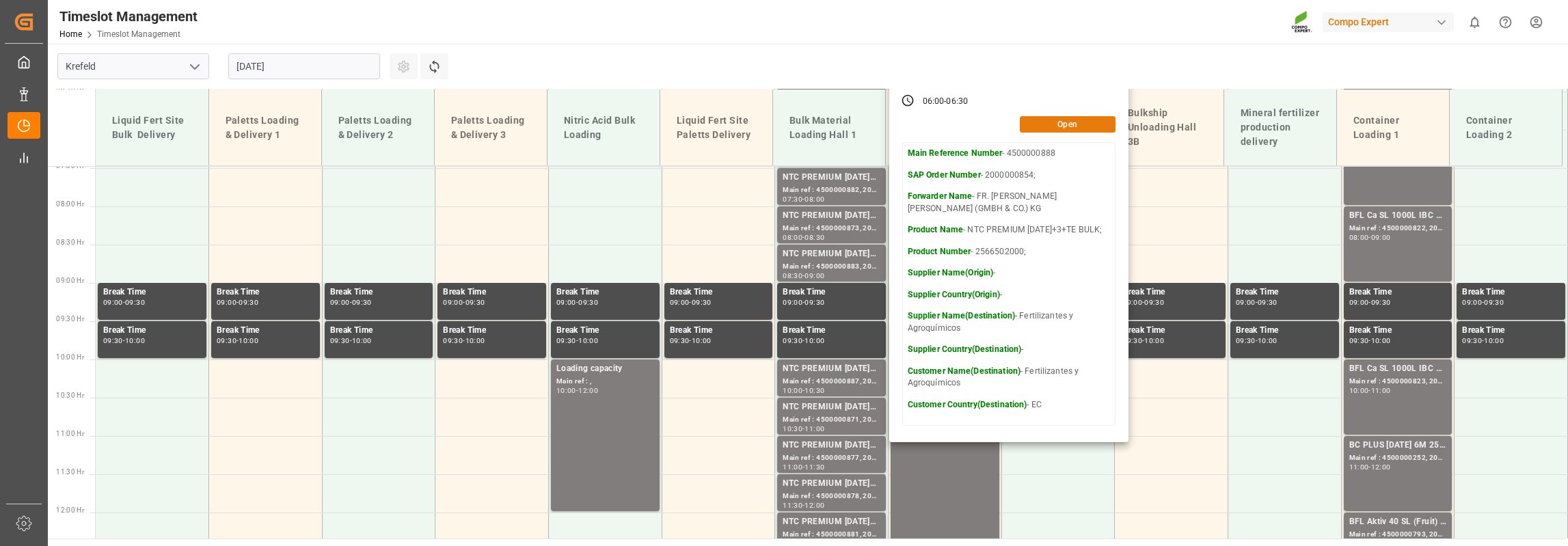
click at [1078, 128] on button "Open" at bounding box center [1068, 124] width 96 height 17
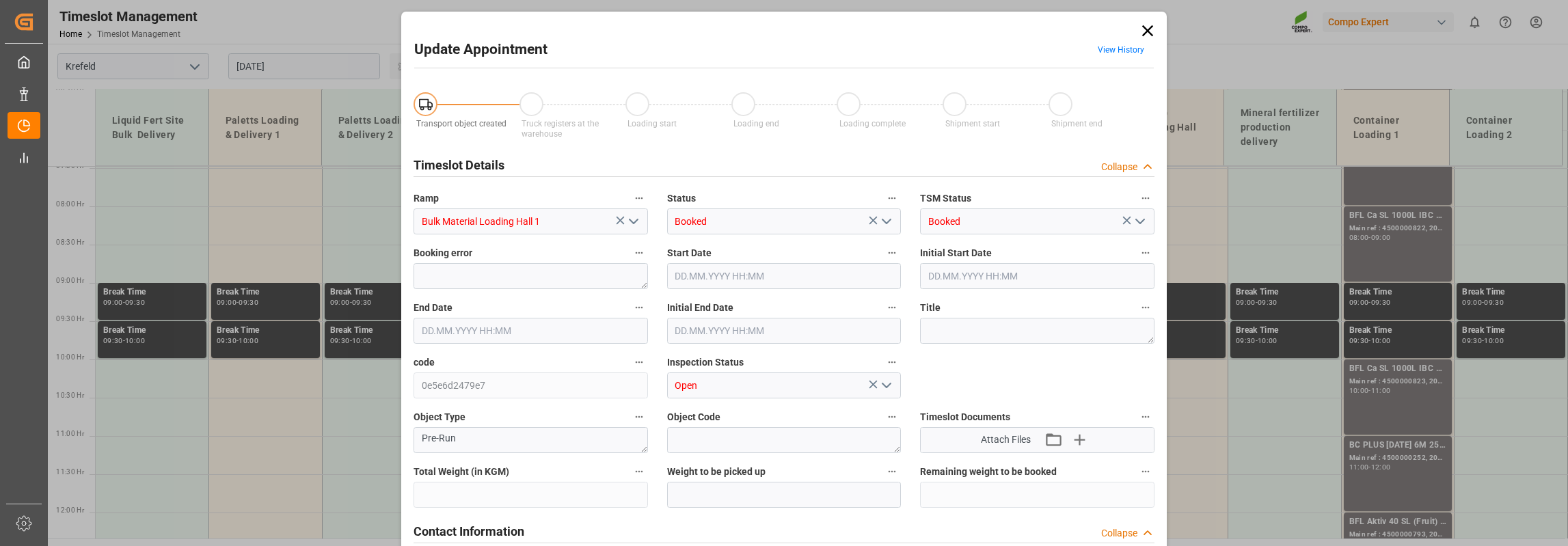
type input "53000"
type input "0"
type input "[DATE] 06:00"
type input "[DATE] 06:30"
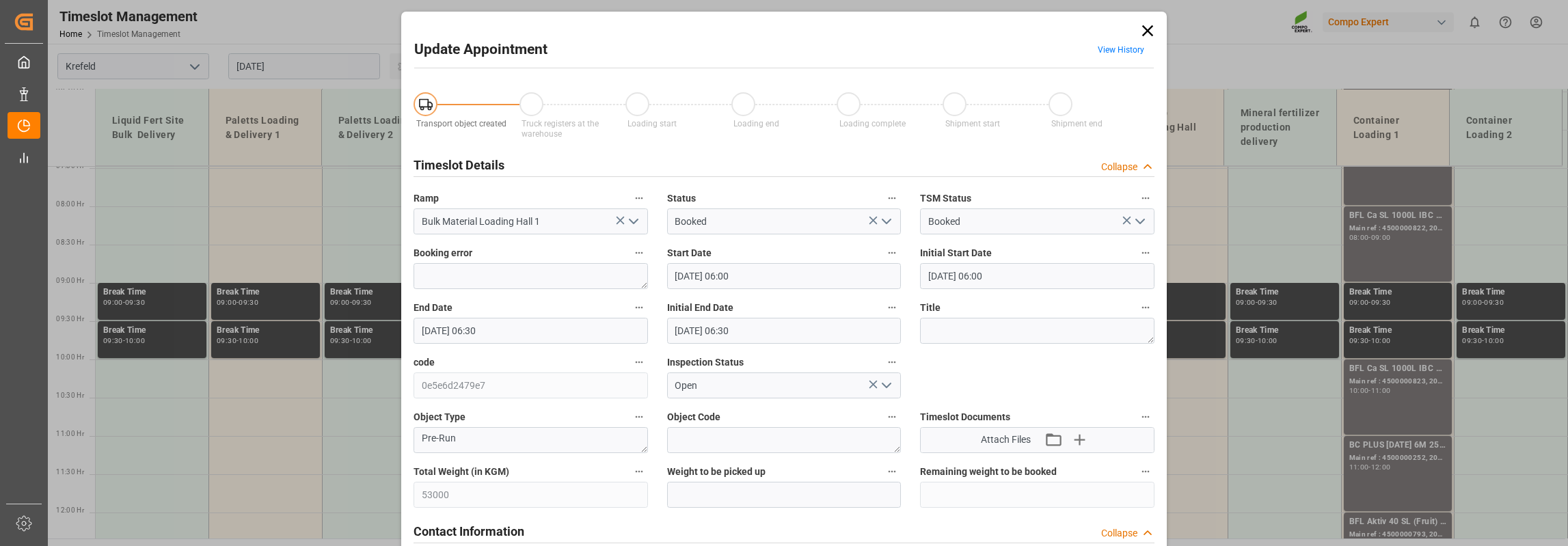
type input "[DATE] 06:30"
type input "[DATE] 12:39"
click at [1151, 30] on icon at bounding box center [1147, 30] width 19 height 19
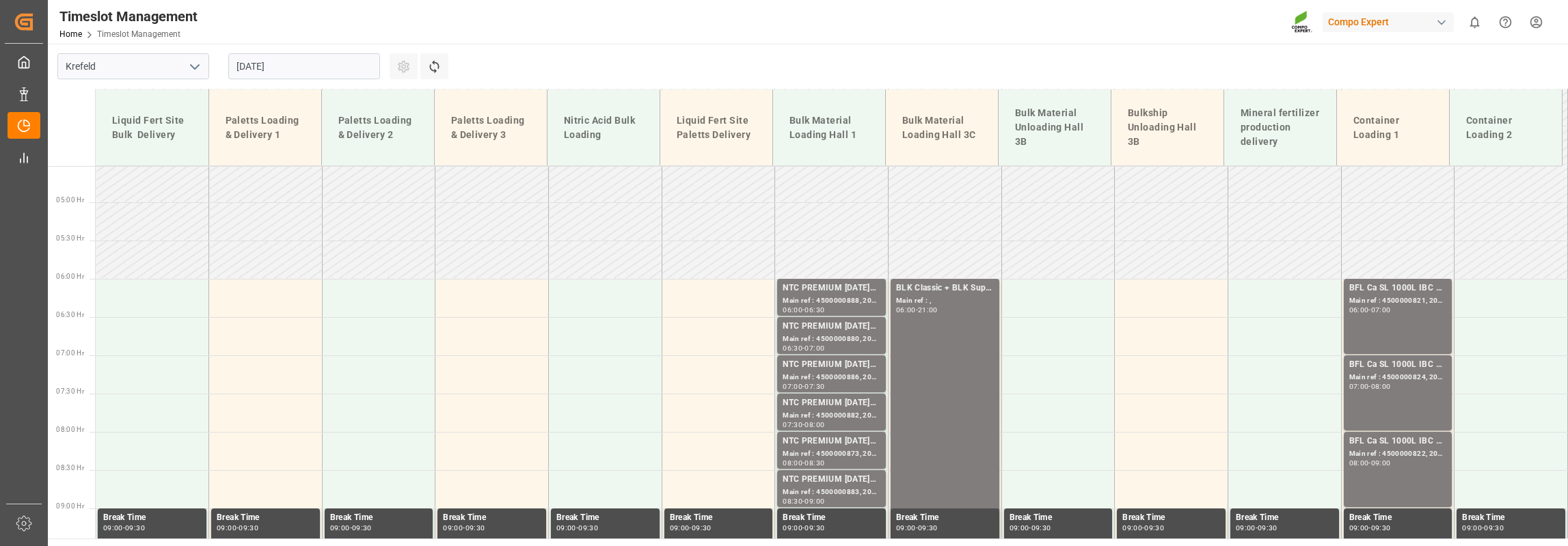
scroll to position [298, 0]
